Goal: Check status

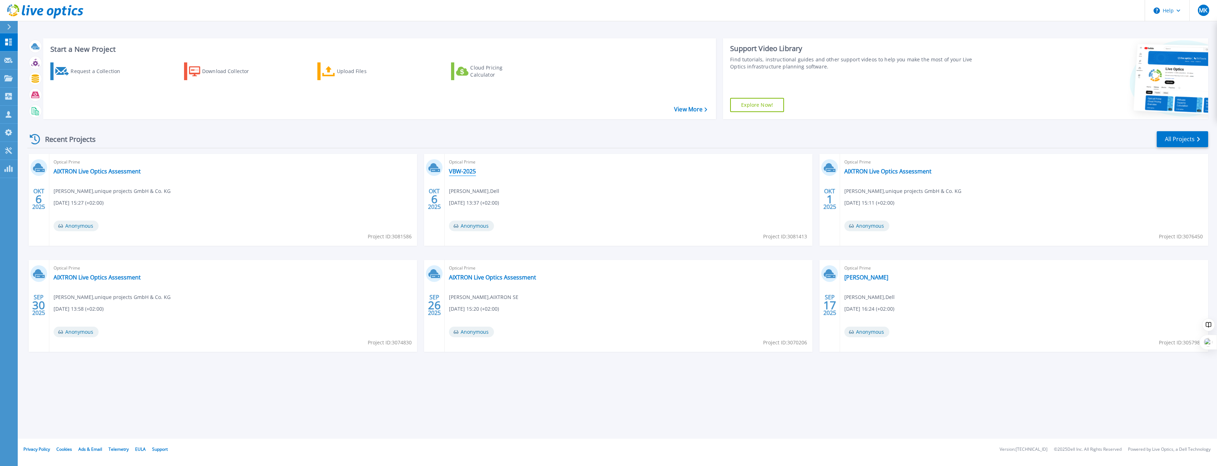
click at [456, 172] on link "VBW-2025" at bounding box center [462, 171] width 27 height 7
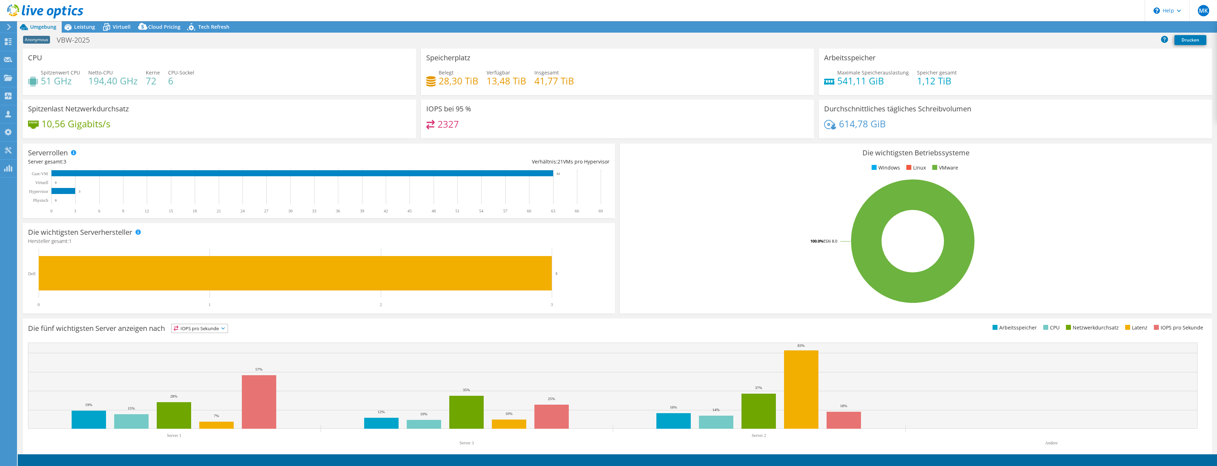
select select "USD"
